Goal: Task Accomplishment & Management: Use online tool/utility

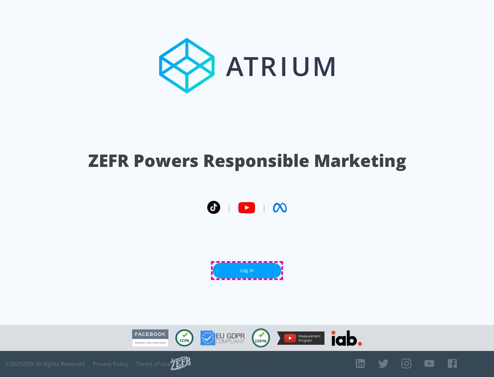
click at [247, 270] on link "Log In" at bounding box center [247, 270] width 69 height 15
